Goal: Information Seeking & Learning: Check status

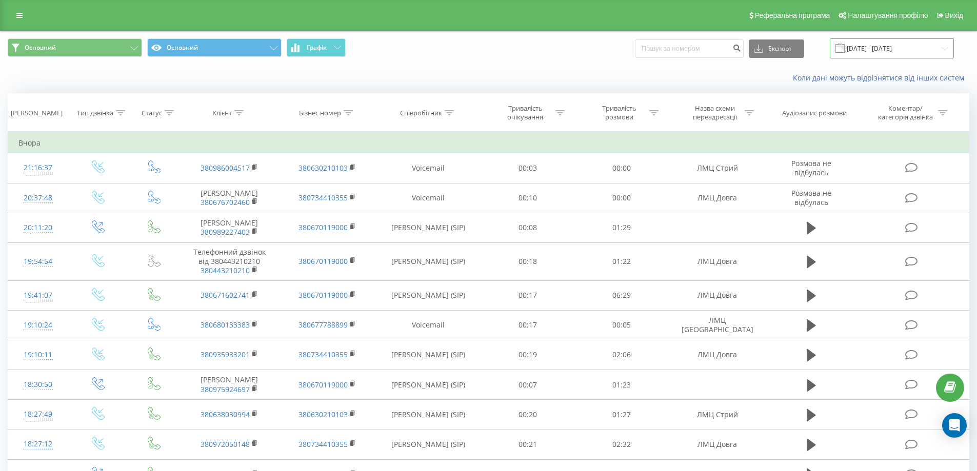
click at [946, 47] on input "[DATE] - [DATE]" at bounding box center [891, 48] width 124 height 20
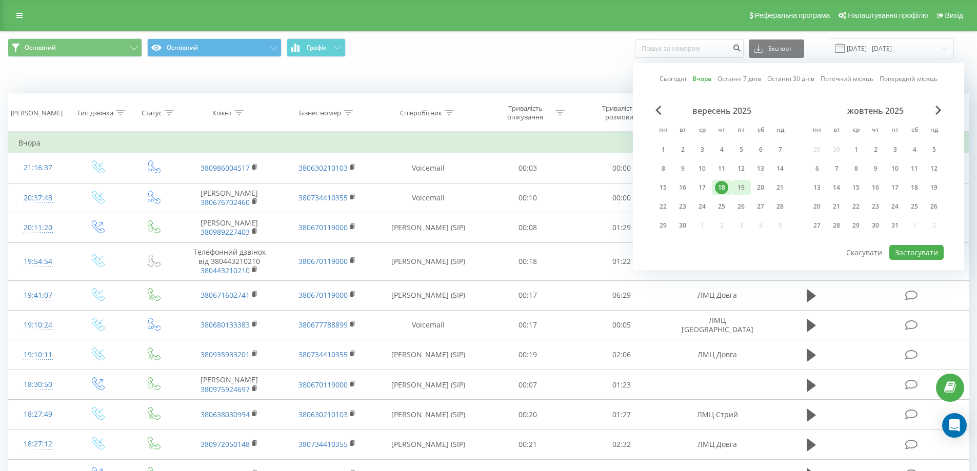
click at [746, 189] on div "19" at bounding box center [740, 187] width 13 height 13
click at [904, 259] on button "Застосувати" at bounding box center [916, 252] width 54 height 15
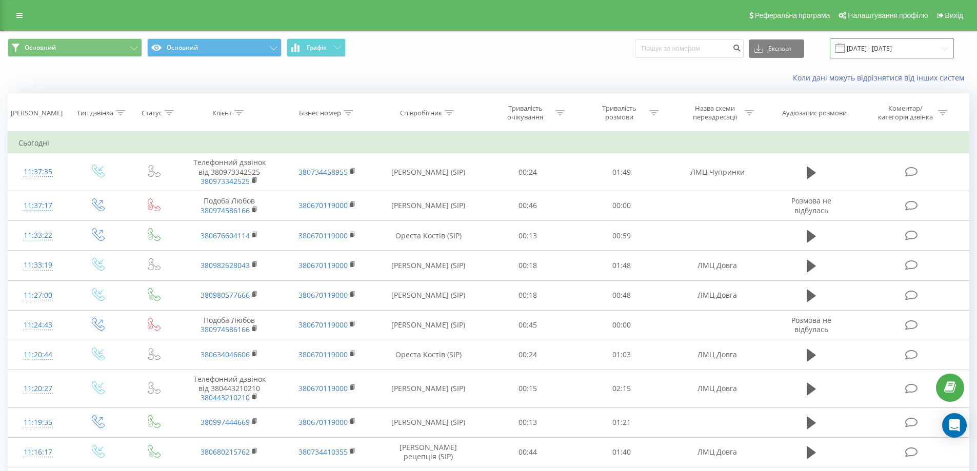
click at [944, 49] on input "[DATE] - [DATE]" at bounding box center [891, 48] width 124 height 20
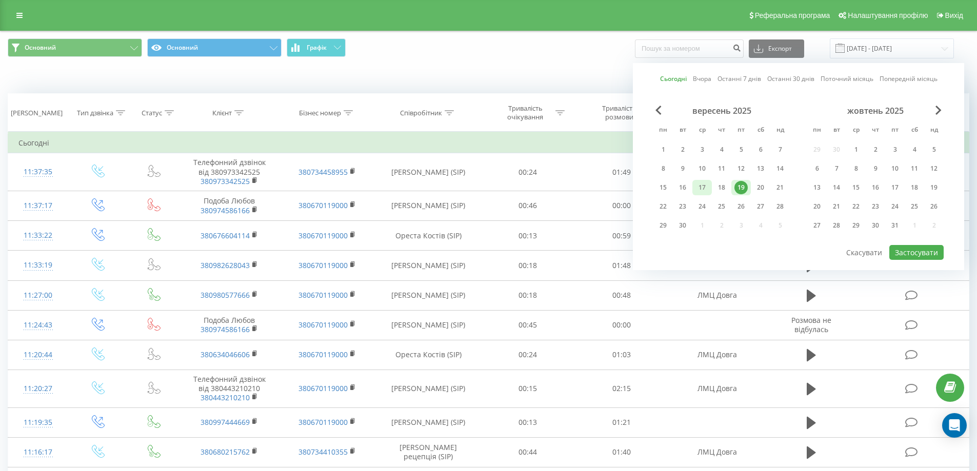
click at [706, 182] on div "17" at bounding box center [701, 187] width 13 height 13
click at [909, 254] on button "Застосувати" at bounding box center [916, 252] width 54 height 15
type input "[DATE] - [DATE]"
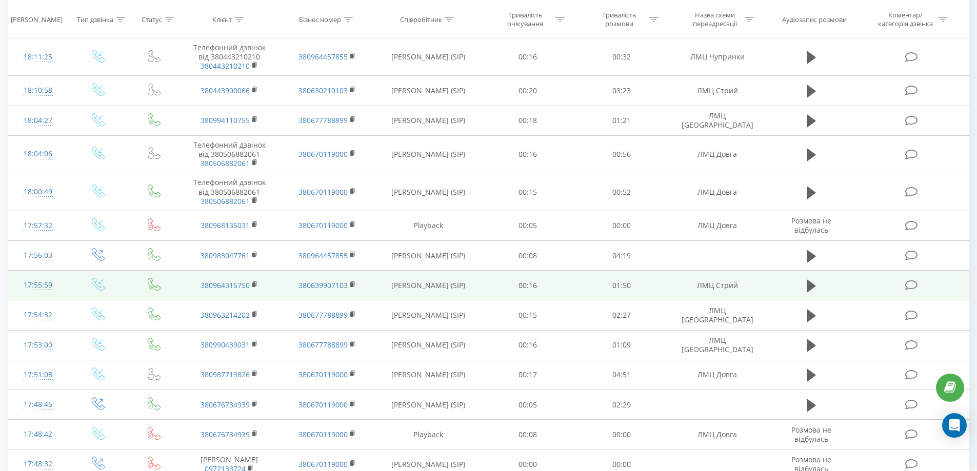
scroll to position [498, 0]
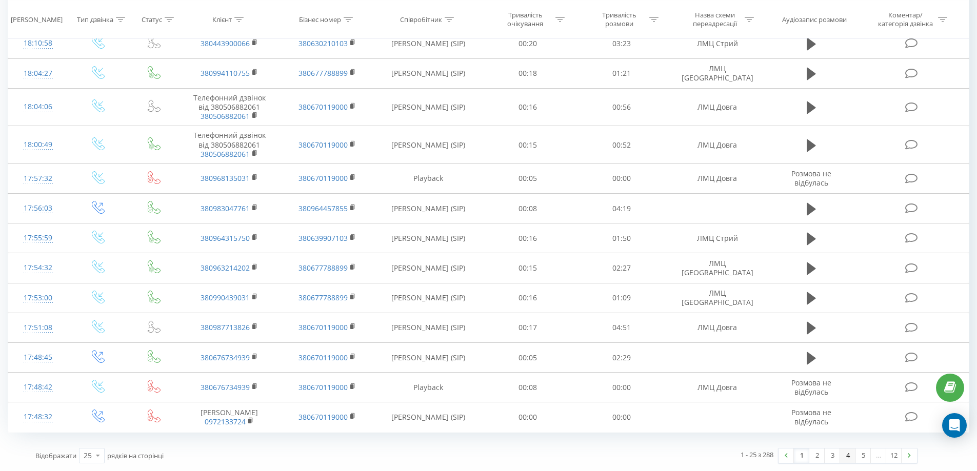
click at [840, 459] on link "4" at bounding box center [847, 456] width 15 height 14
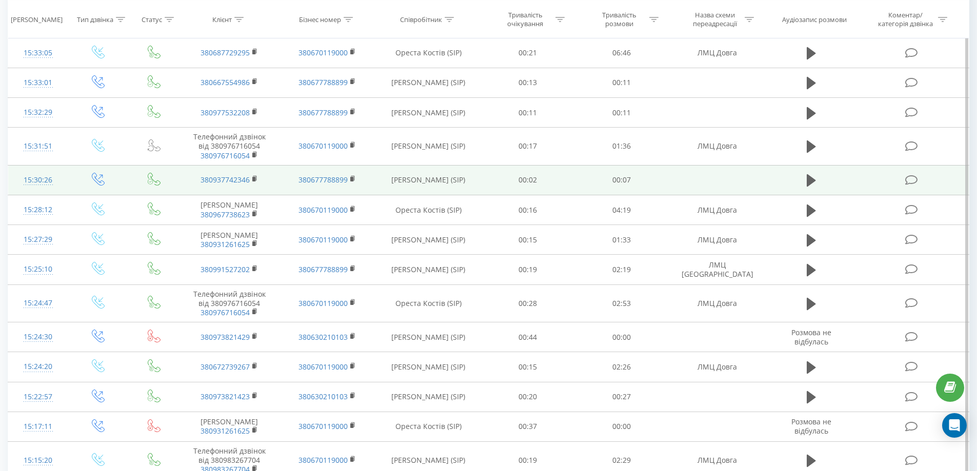
scroll to position [506, 0]
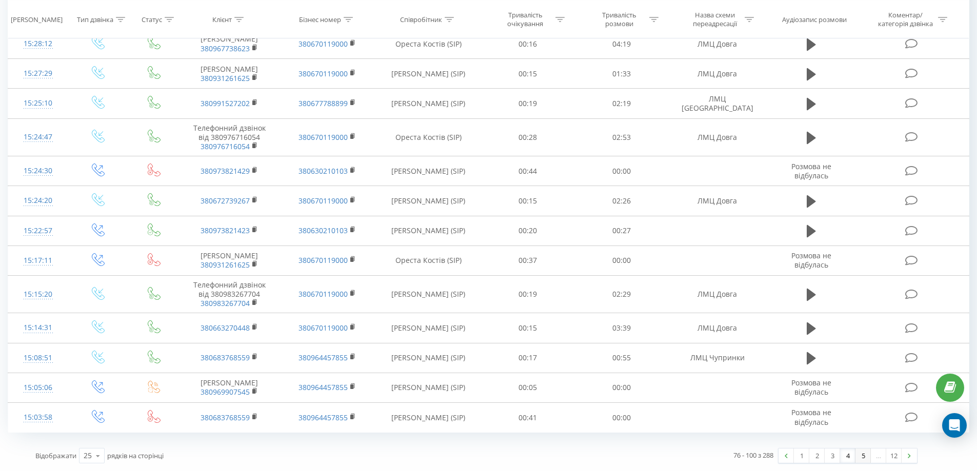
click at [864, 456] on link "5" at bounding box center [862, 456] width 15 height 14
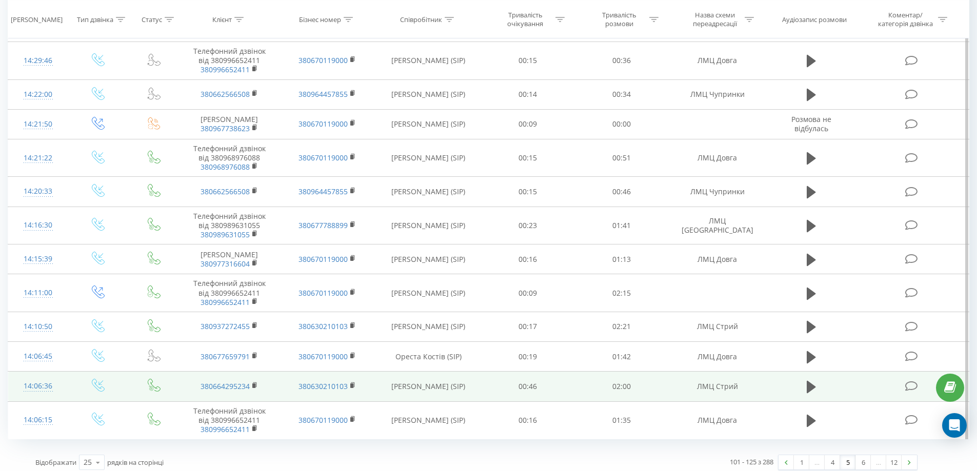
scroll to position [569, 0]
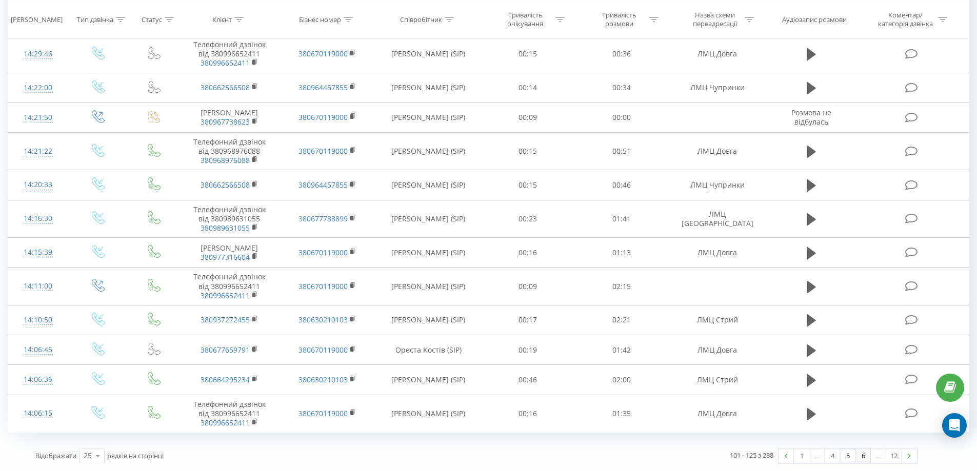
click at [866, 455] on link "6" at bounding box center [862, 456] width 15 height 14
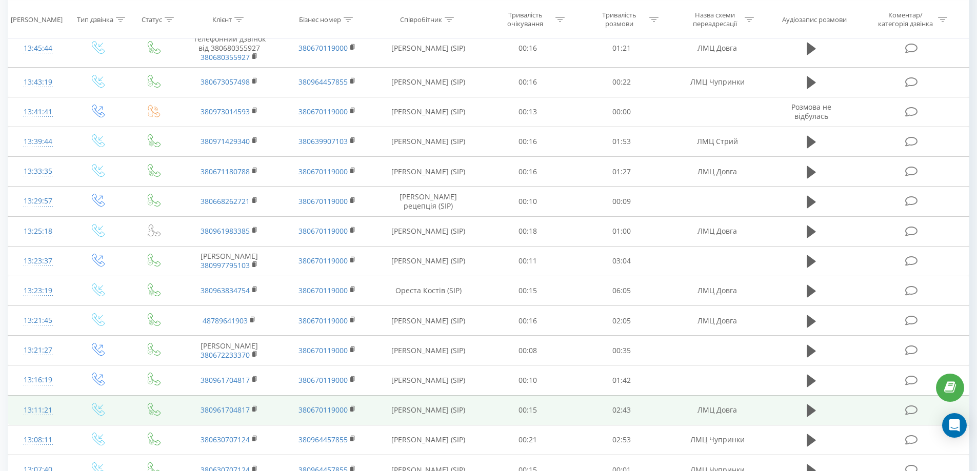
scroll to position [498, 0]
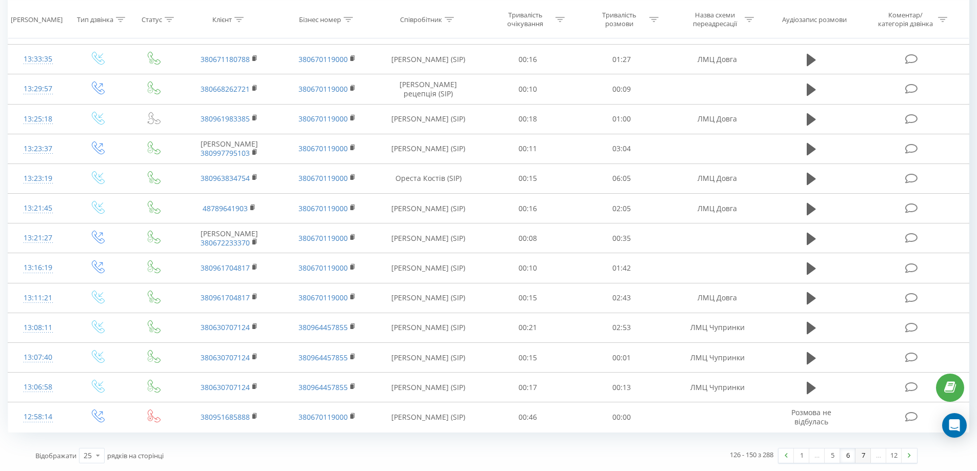
click at [862, 455] on link "7" at bounding box center [862, 456] width 15 height 14
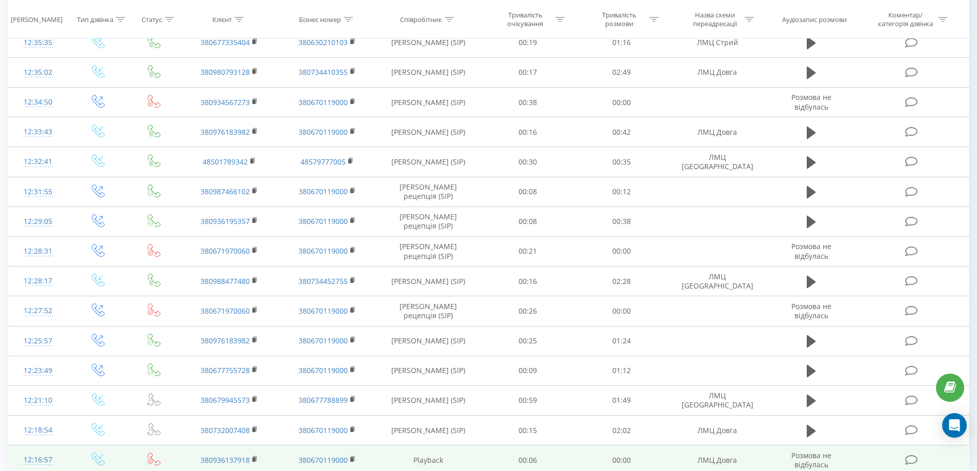
scroll to position [474, 0]
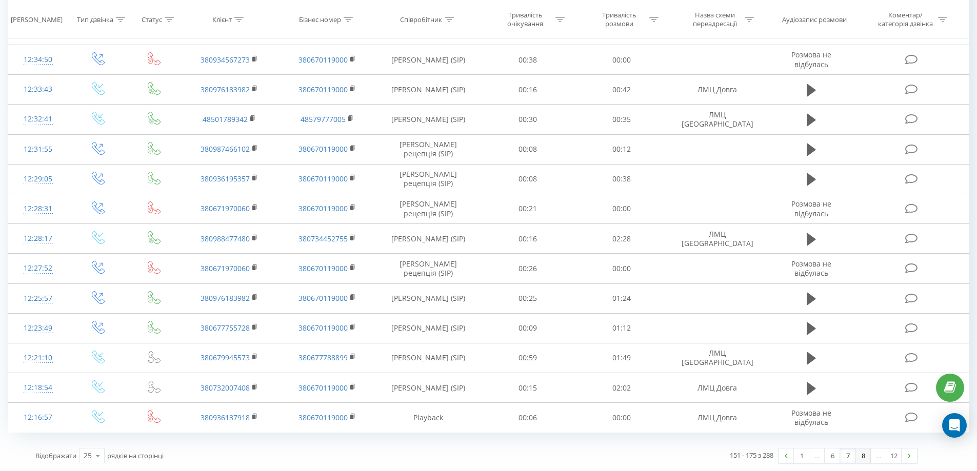
click at [867, 452] on link "8" at bounding box center [862, 456] width 15 height 14
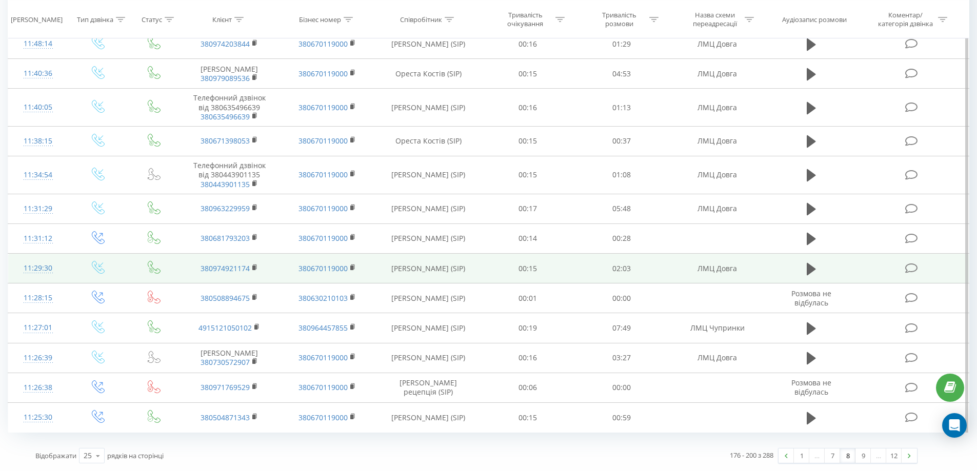
scroll to position [506, 0]
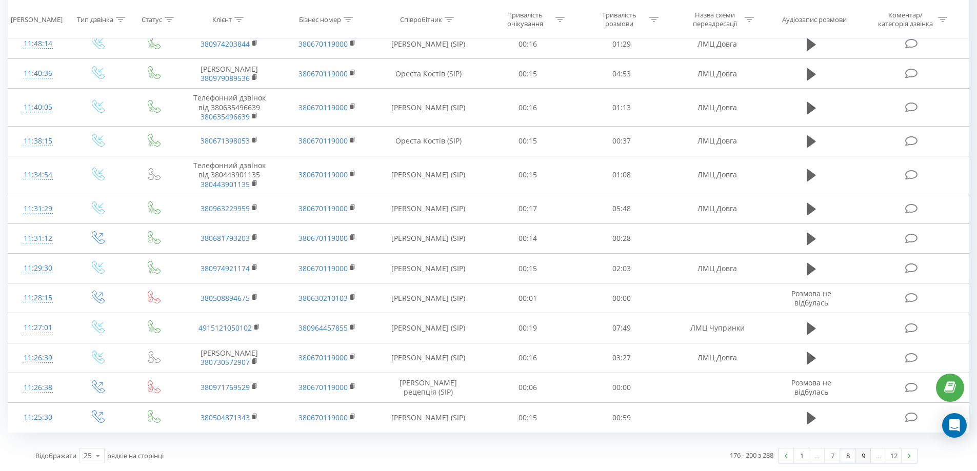
click at [863, 461] on link "9" at bounding box center [862, 456] width 15 height 14
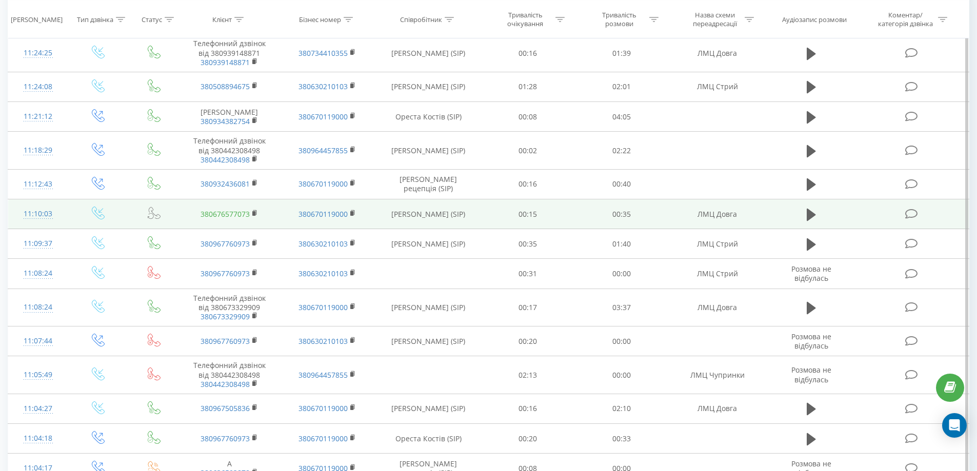
scroll to position [170, 0]
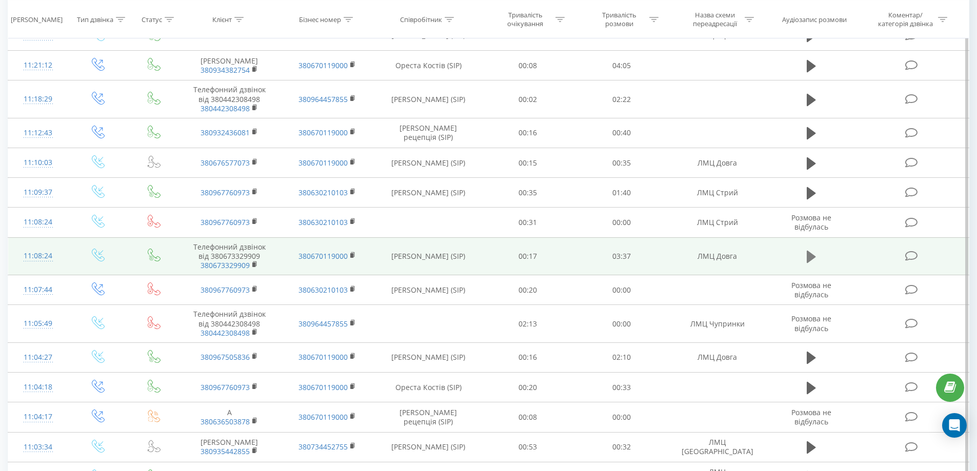
click at [812, 252] on icon at bounding box center [810, 257] width 9 height 14
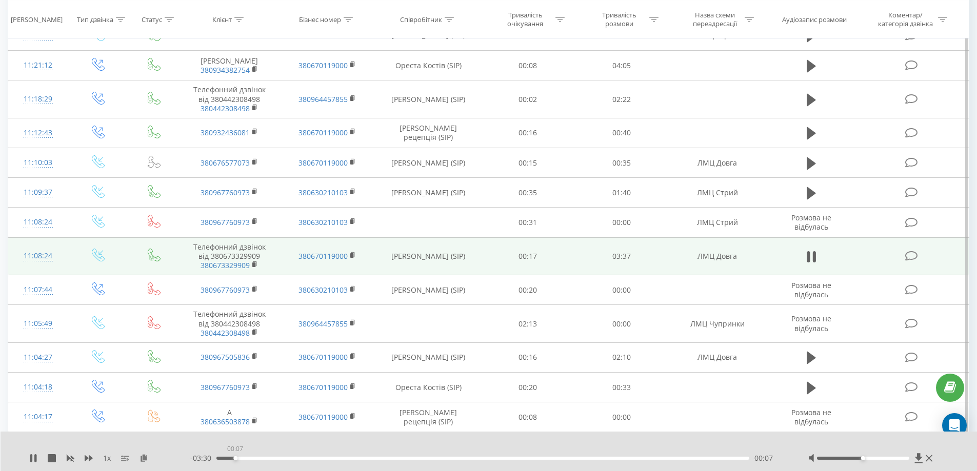
click at [235, 457] on div "00:07" at bounding box center [482, 458] width 533 height 3
click at [226, 457] on div "00:11" at bounding box center [482, 458] width 533 height 3
click at [223, 457] on div "00:06" at bounding box center [482, 458] width 533 height 3
click at [32, 457] on icon at bounding box center [31, 458] width 2 height 8
